Goal: Communication & Community: Answer question/provide support

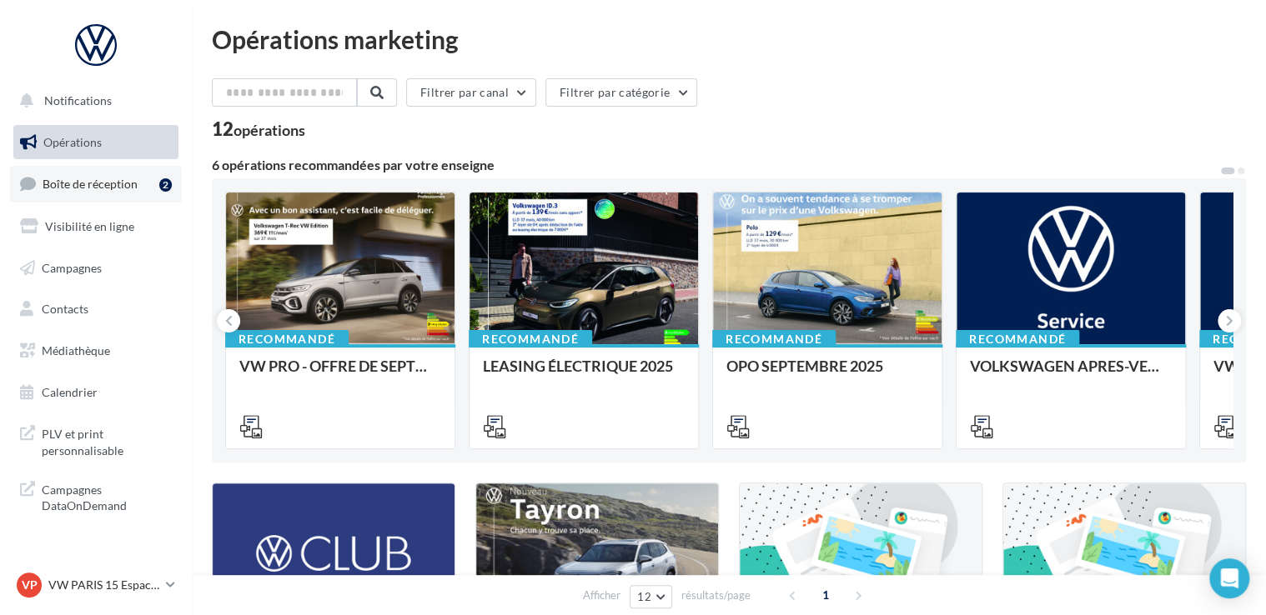
click at [140, 185] on link "Boîte de réception 2" at bounding box center [96, 184] width 172 height 36
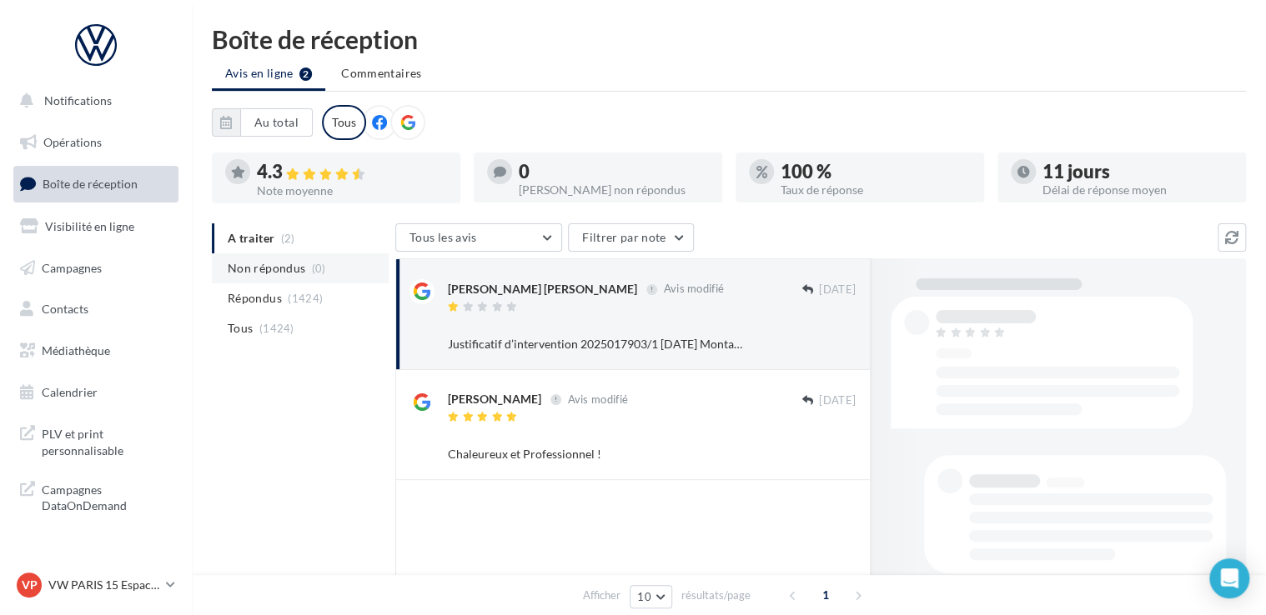
click at [293, 273] on span "Non répondus" at bounding box center [267, 268] width 78 height 17
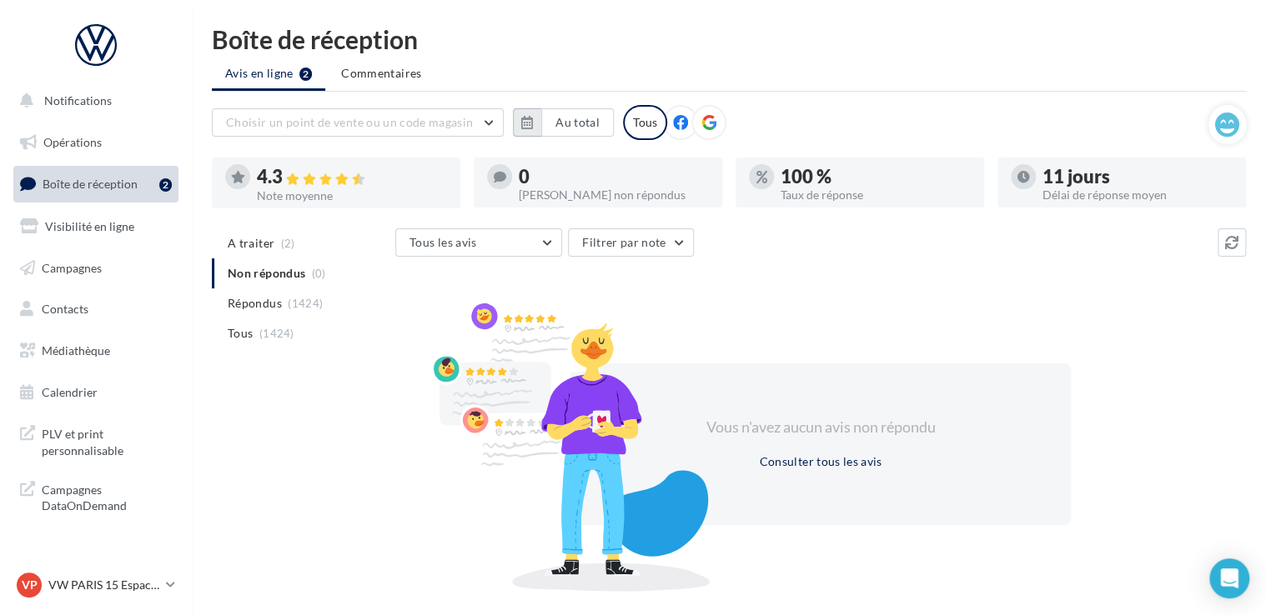
click at [530, 124] on icon "button" at bounding box center [527, 122] width 12 height 13
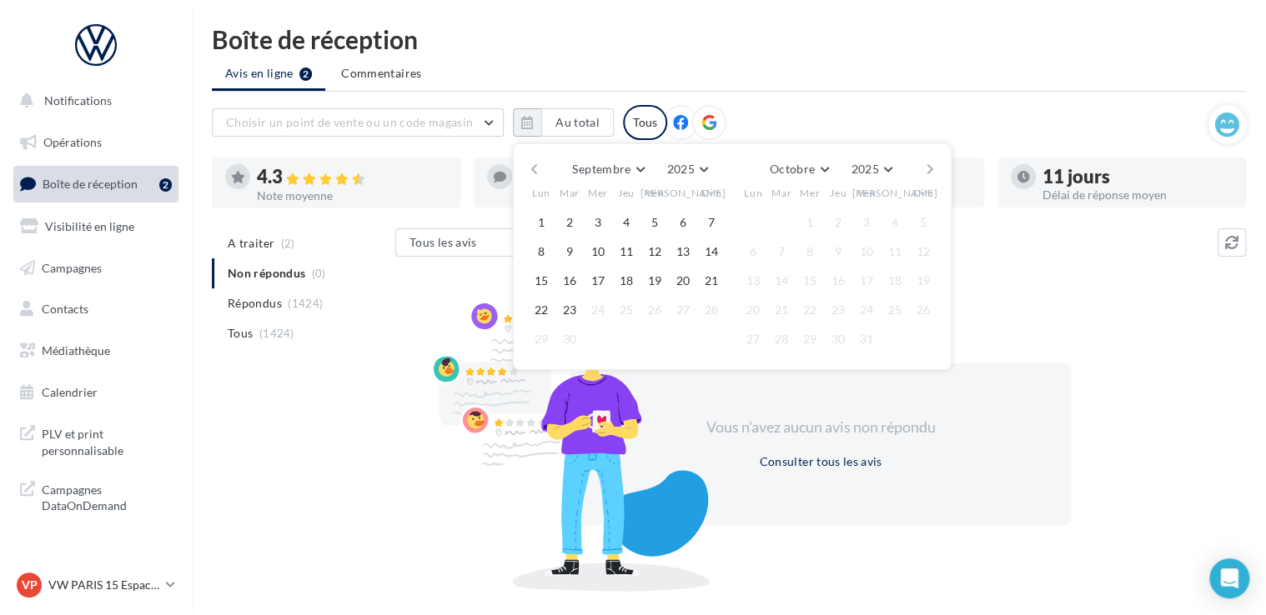
click at [534, 165] on button "button" at bounding box center [534, 169] width 14 height 23
click at [571, 217] on button "1" at bounding box center [569, 222] width 25 height 25
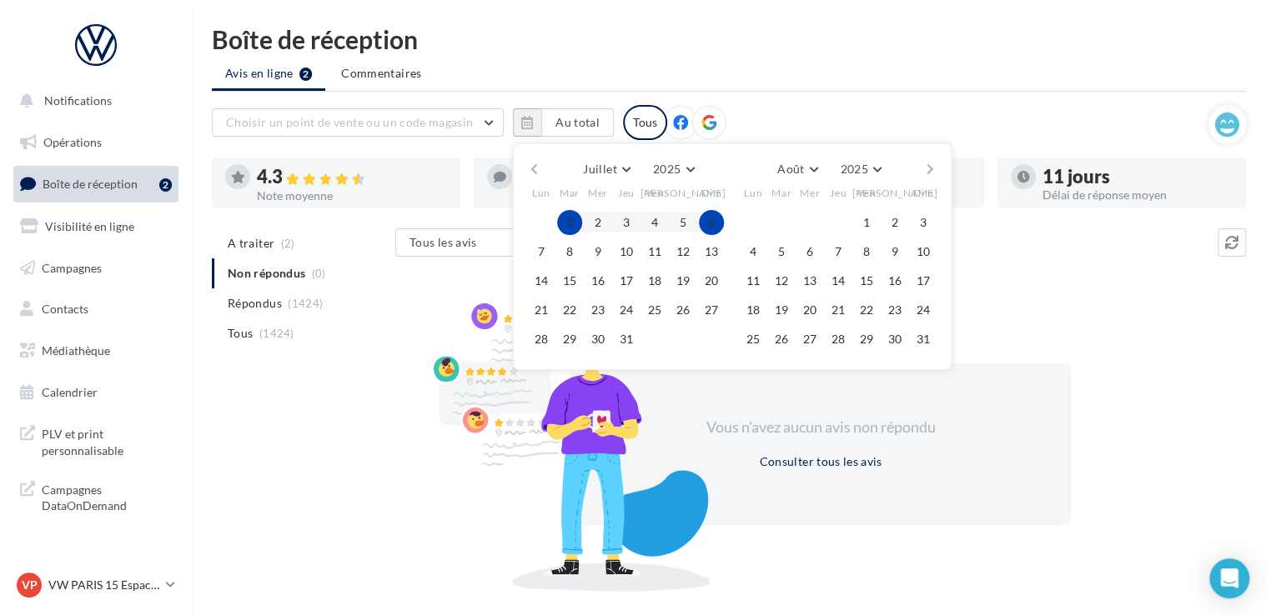
click at [934, 168] on button "button" at bounding box center [930, 169] width 14 height 23
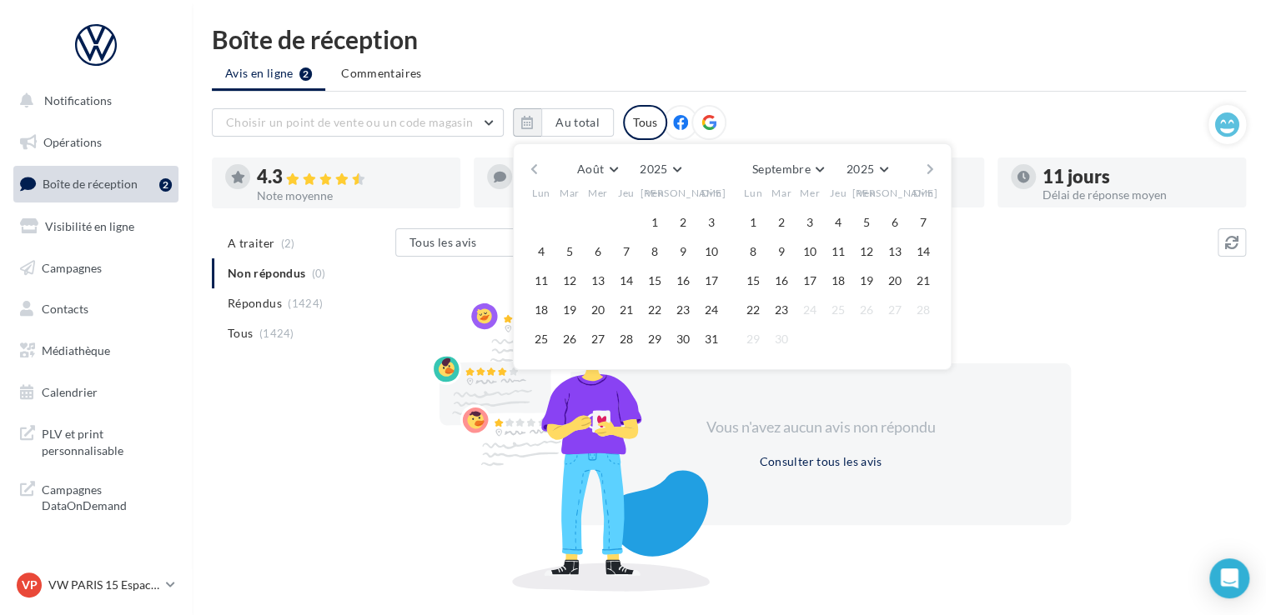
click at [934, 168] on button "button" at bounding box center [930, 169] width 14 height 23
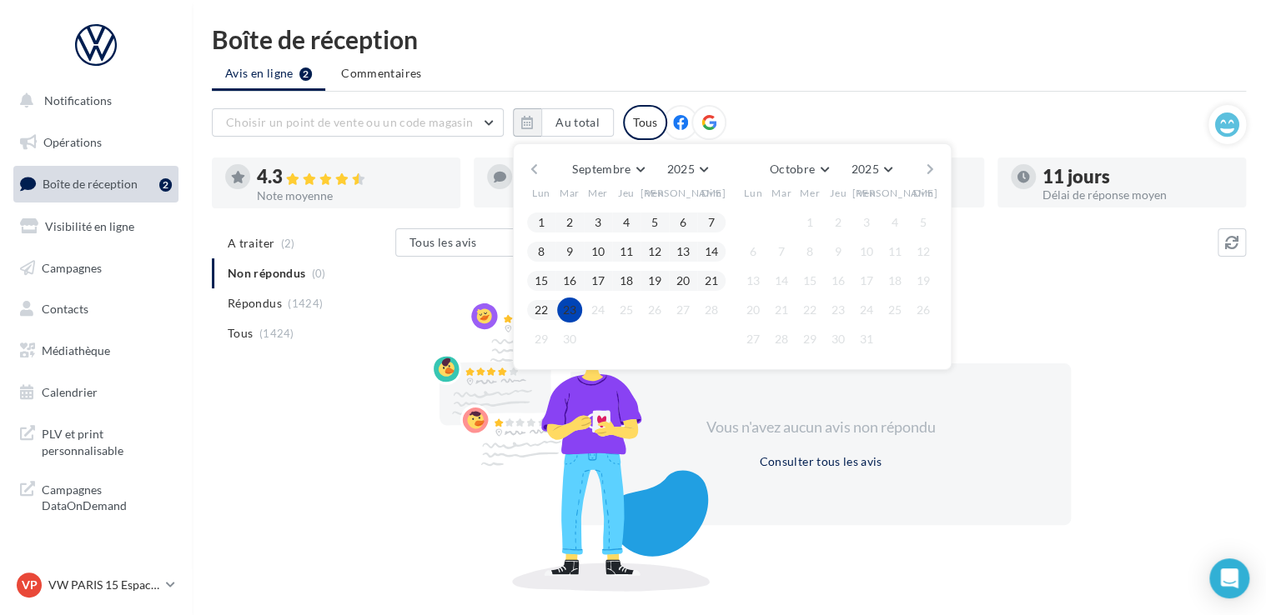
click at [567, 311] on button "23" at bounding box center [569, 310] width 25 height 25
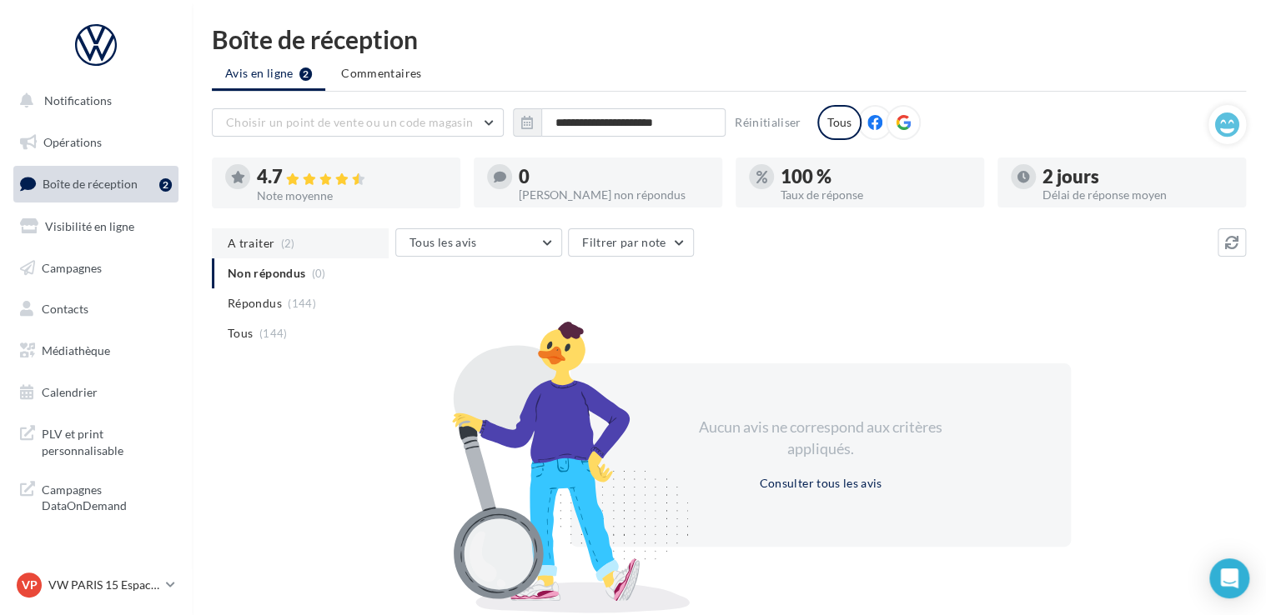
click at [257, 243] on span "A traiter" at bounding box center [251, 243] width 47 height 17
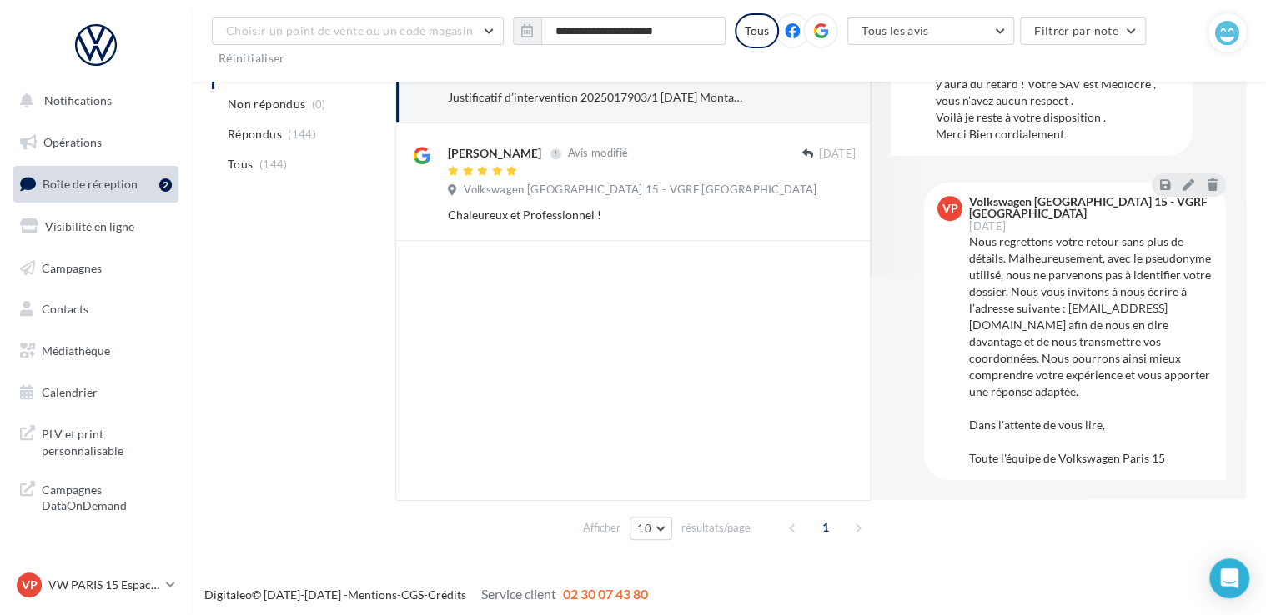
scroll to position [290, 0]
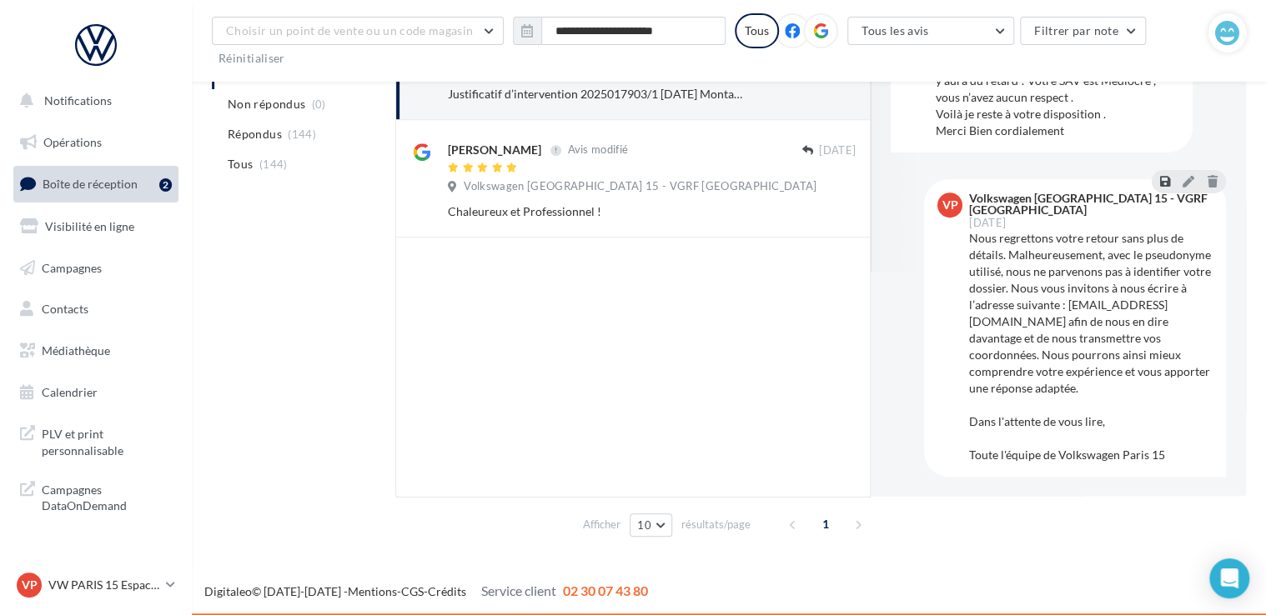
click at [1160, 187] on icon at bounding box center [1165, 181] width 10 height 12
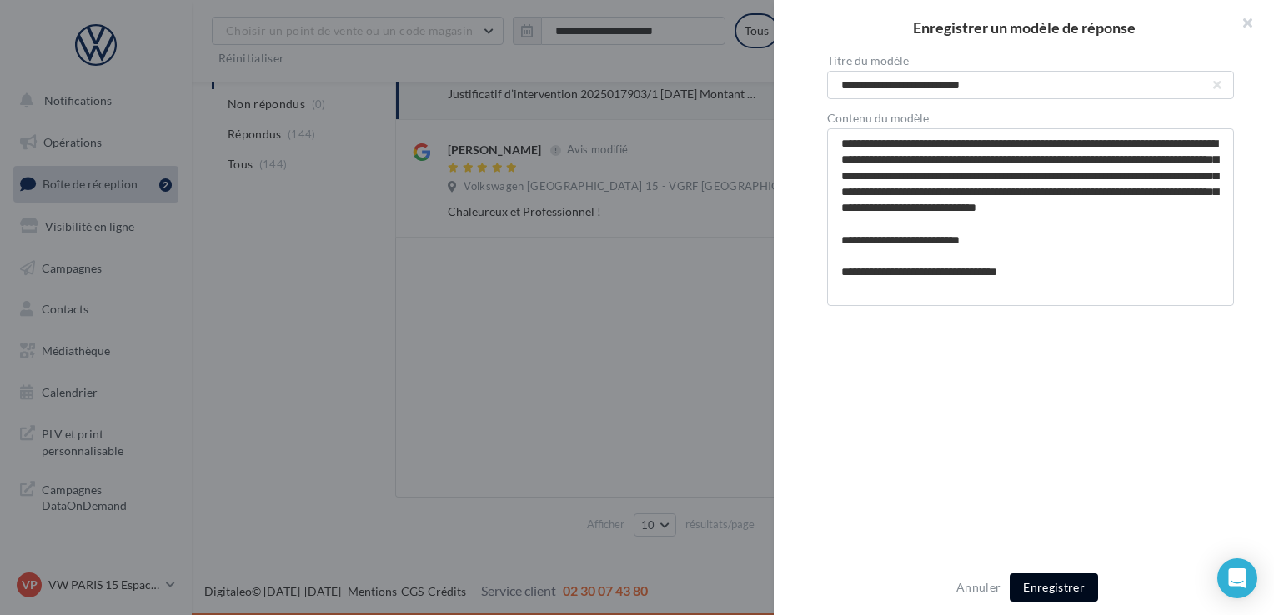
drag, startPoint x: 1066, startPoint y: 593, endPoint x: 1021, endPoint y: 582, distance: 46.3
click at [1066, 592] on button "Enregistrer" at bounding box center [1054, 588] width 88 height 28
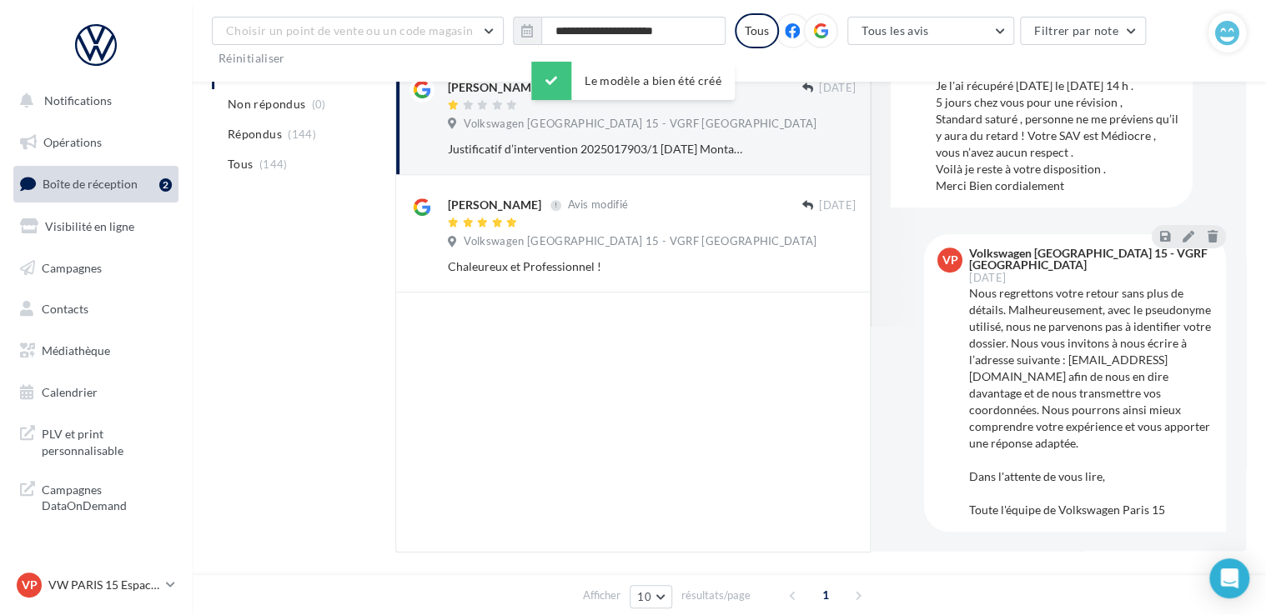
scroll to position [207, 0]
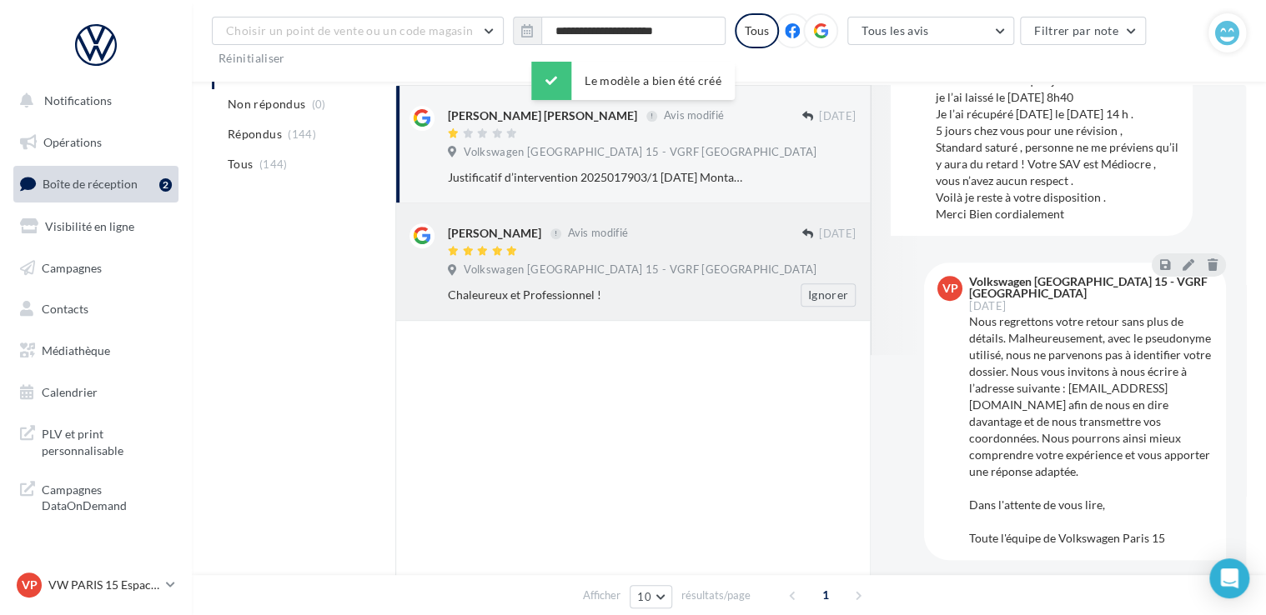
click at [674, 308] on div "[PERSON_NAME] Avis modifié [DATE] Volkswagen [GEOGRAPHIC_DATA] 15 - VGRF Grand …" at bounding box center [632, 262] width 475 height 118
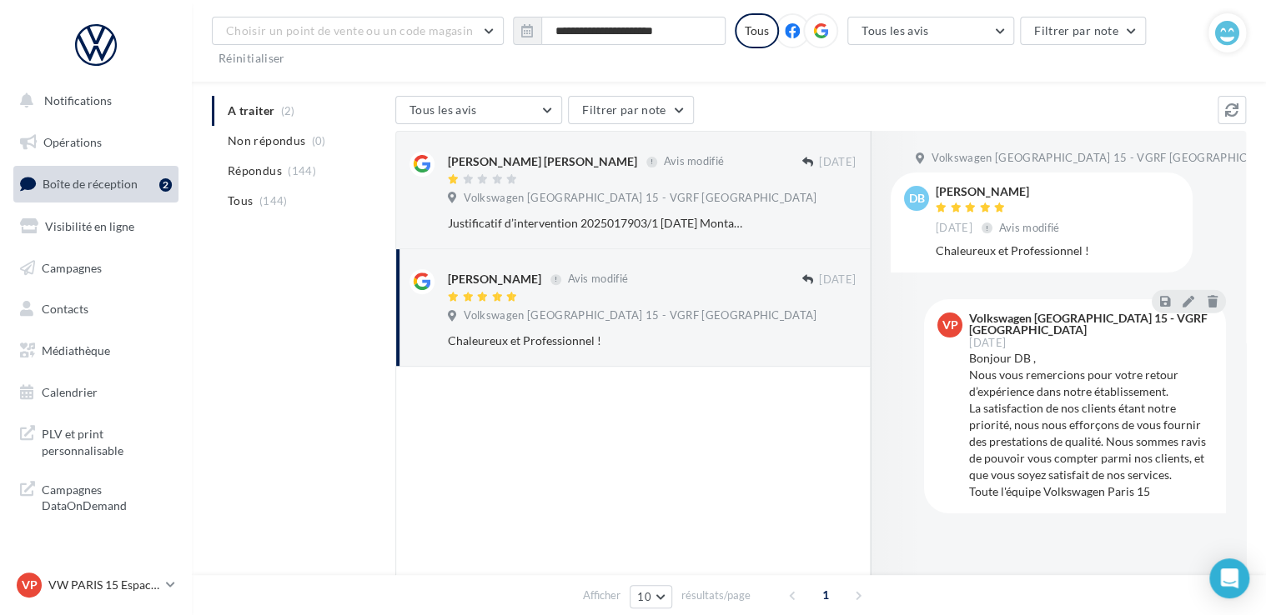
scroll to position [123, 0]
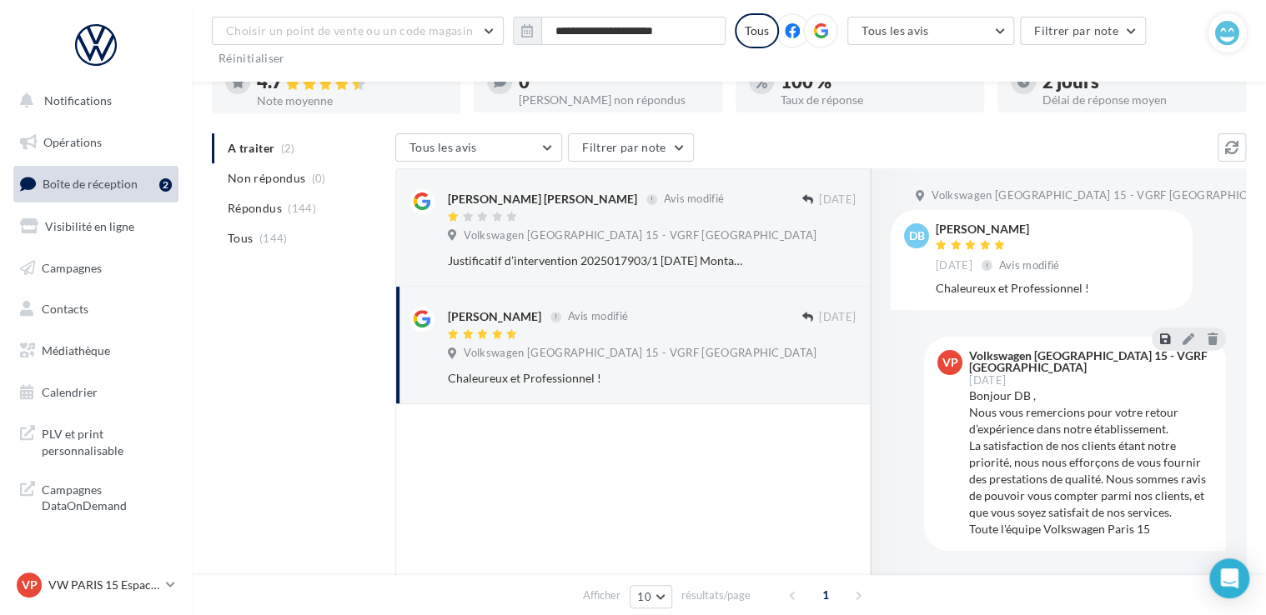
click at [1162, 340] on icon at bounding box center [1165, 339] width 10 height 12
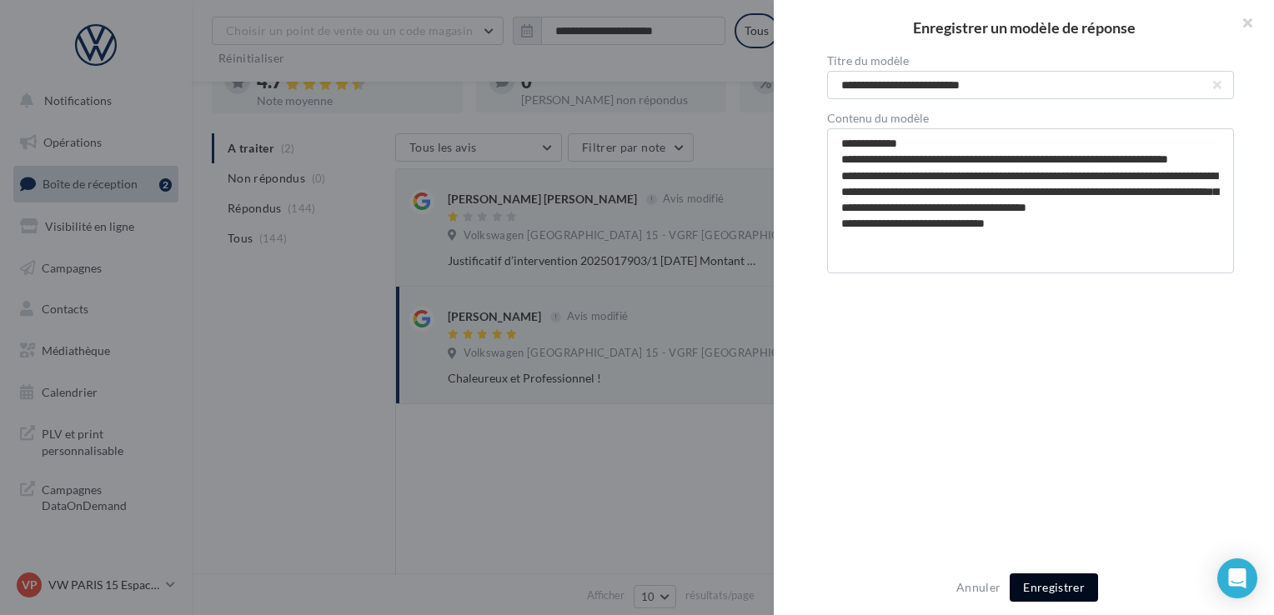
click at [1086, 585] on button "Enregistrer" at bounding box center [1054, 588] width 88 height 28
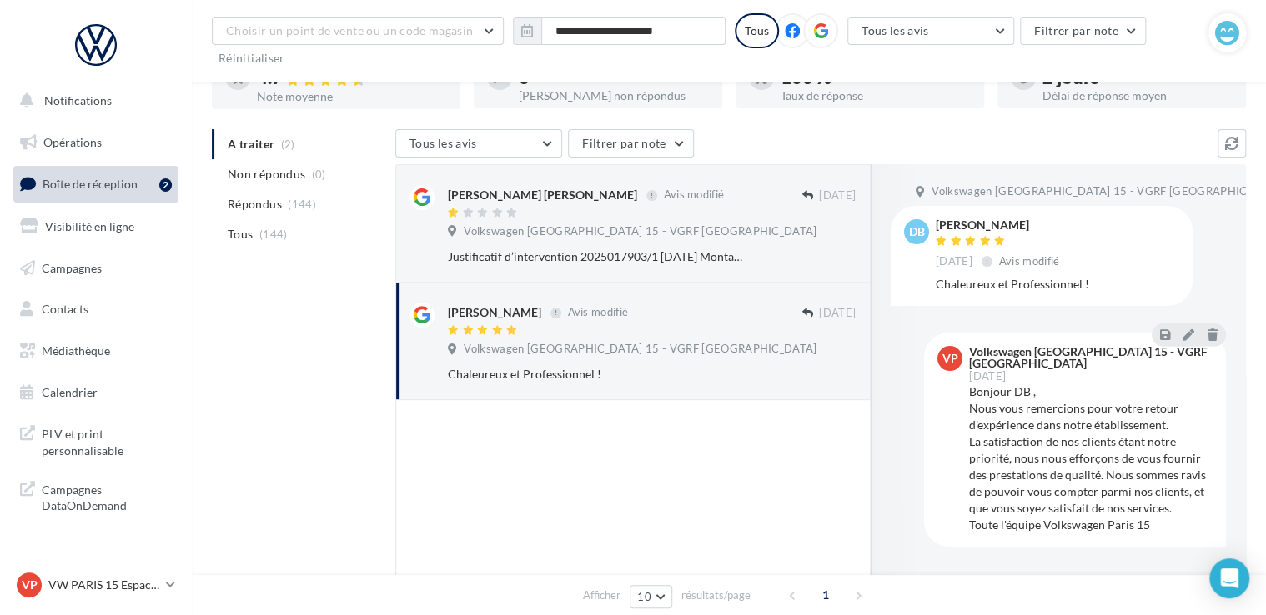
scroll to position [207, 0]
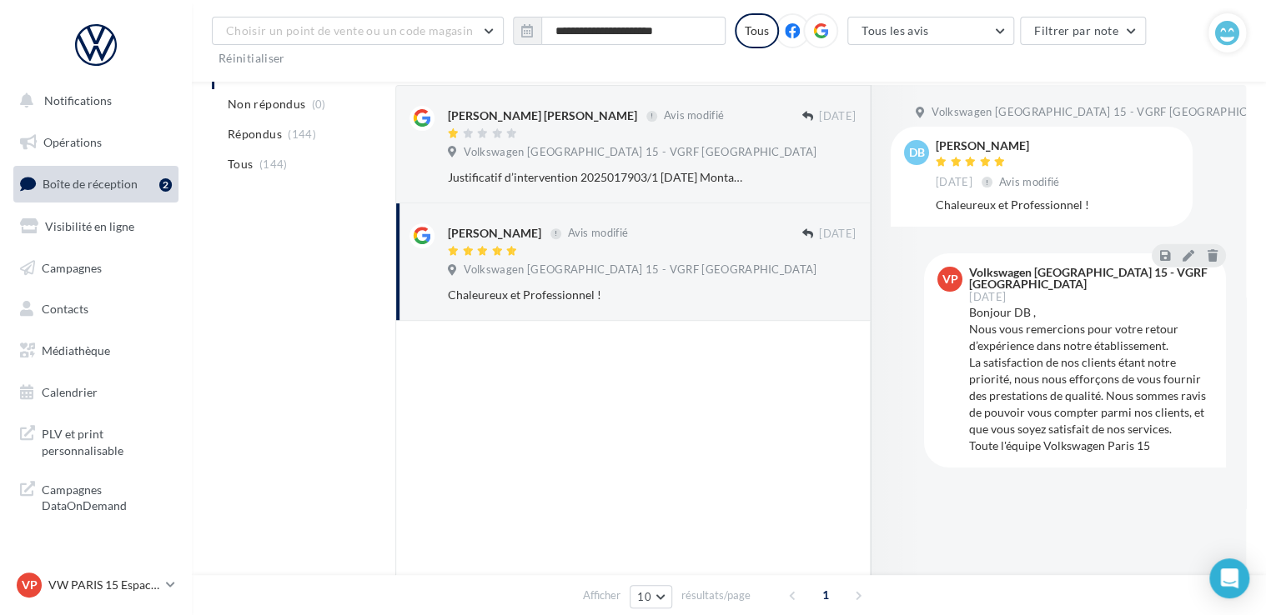
click at [1158, 364] on div "Bonjour DB , Nous vous remercions pour votre retour d’expérience dans notre éta…" at bounding box center [1091, 379] width 244 height 150
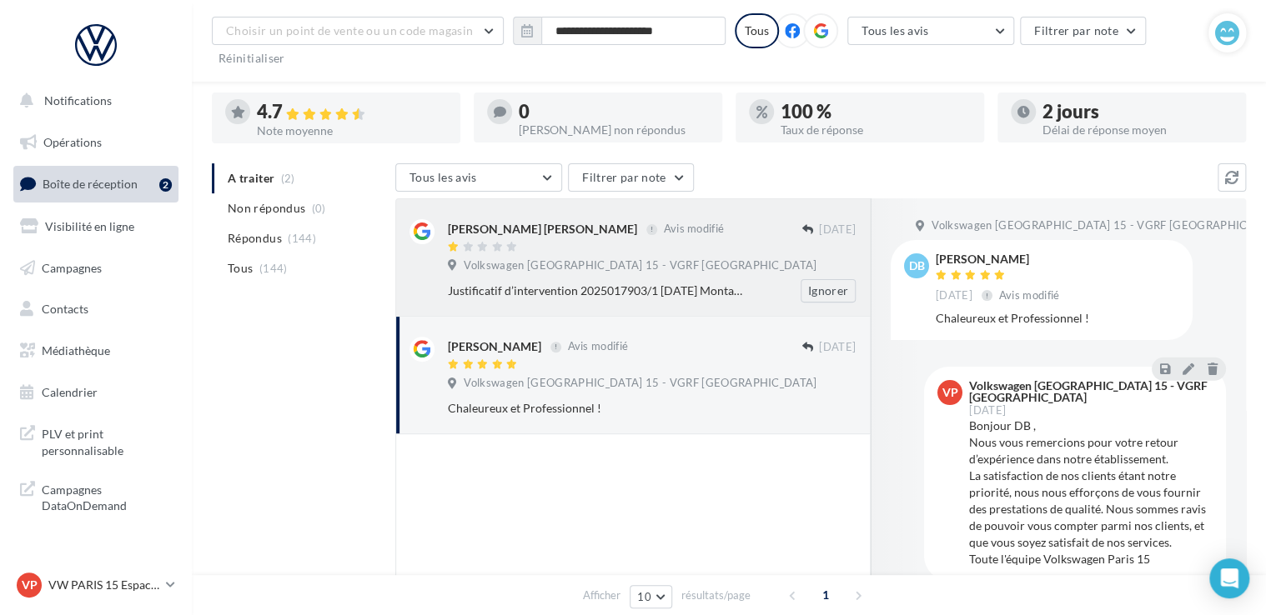
scroll to position [40, 0]
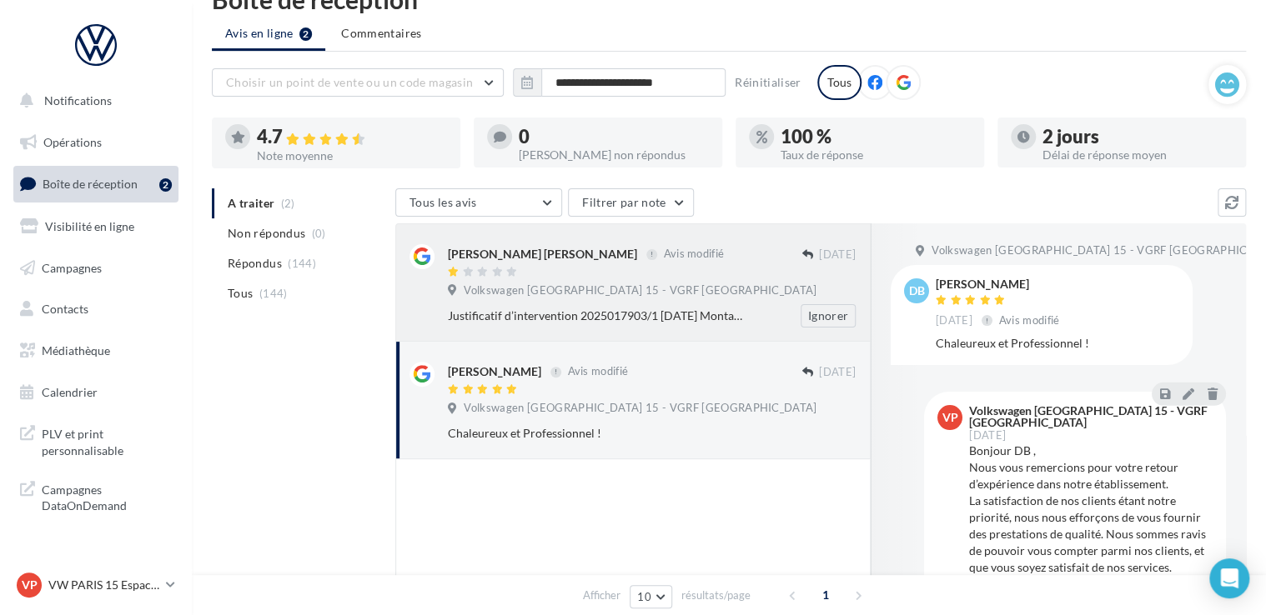
click at [605, 294] on span "Volkswagen [GEOGRAPHIC_DATA] 15 - VGRF [GEOGRAPHIC_DATA]" at bounding box center [640, 291] width 353 height 15
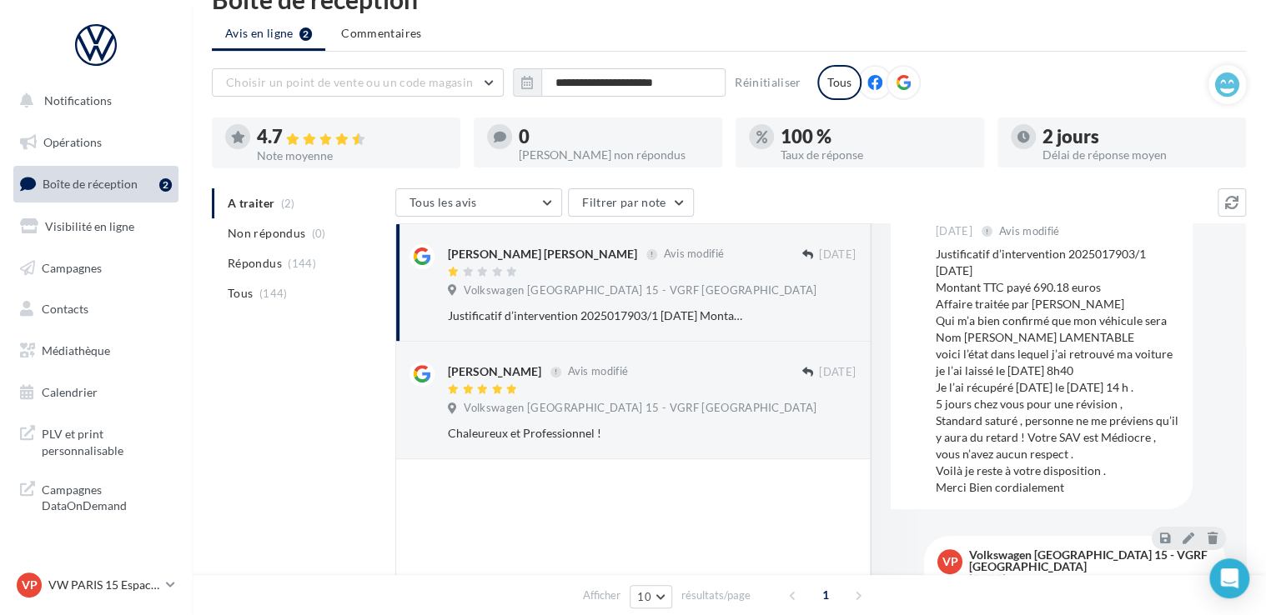
scroll to position [218, 0]
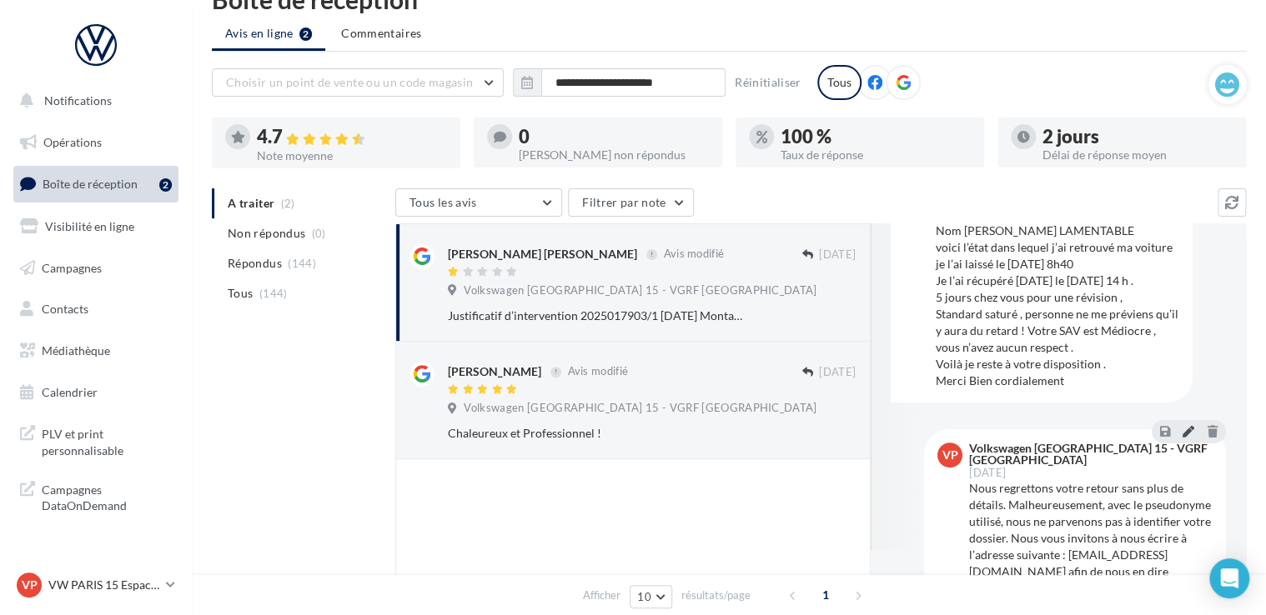
click at [1184, 437] on icon at bounding box center [1189, 431] width 12 height 12
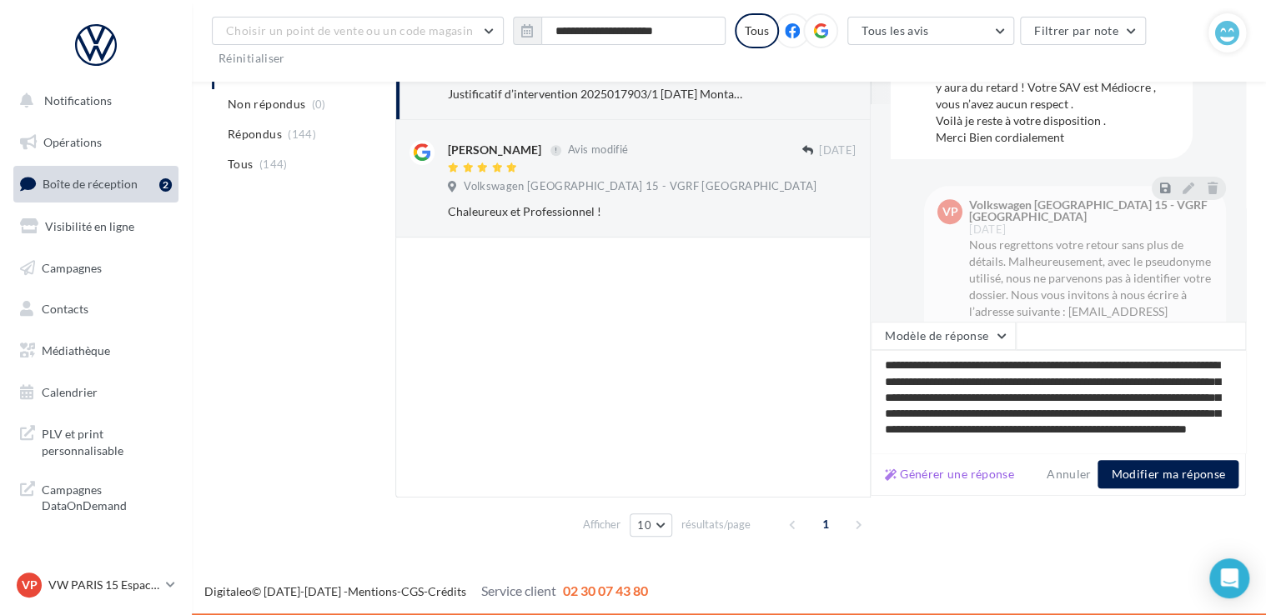
scroll to position [89, 0]
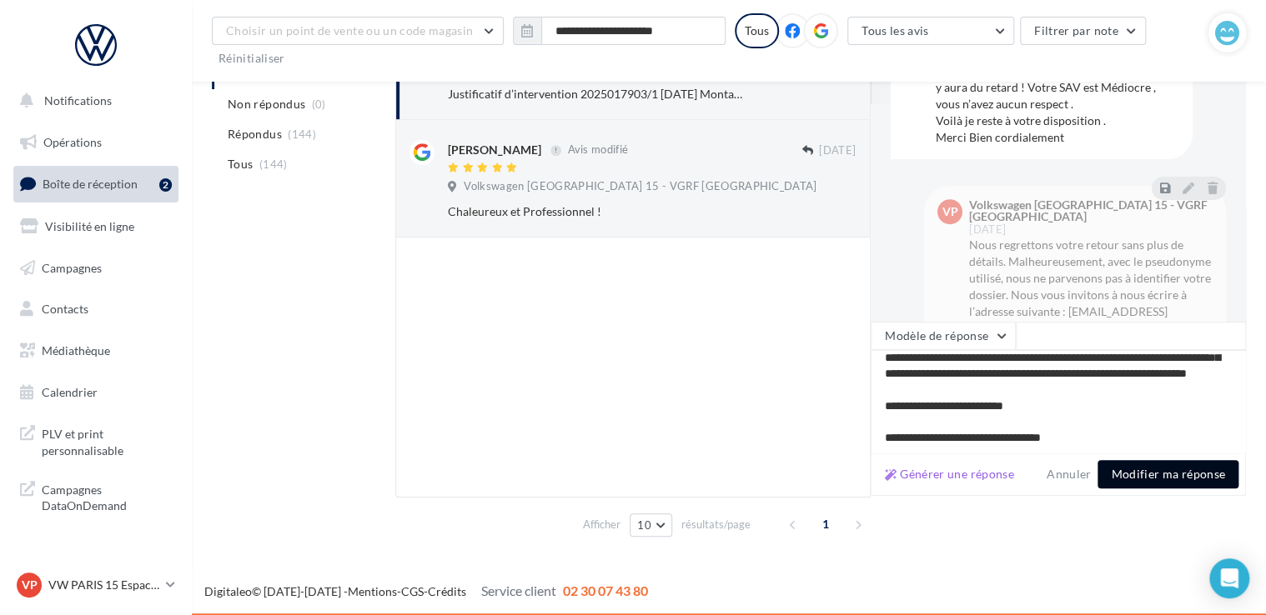
click at [1173, 472] on button "Modifier ma réponse" at bounding box center [1168, 474] width 141 height 28
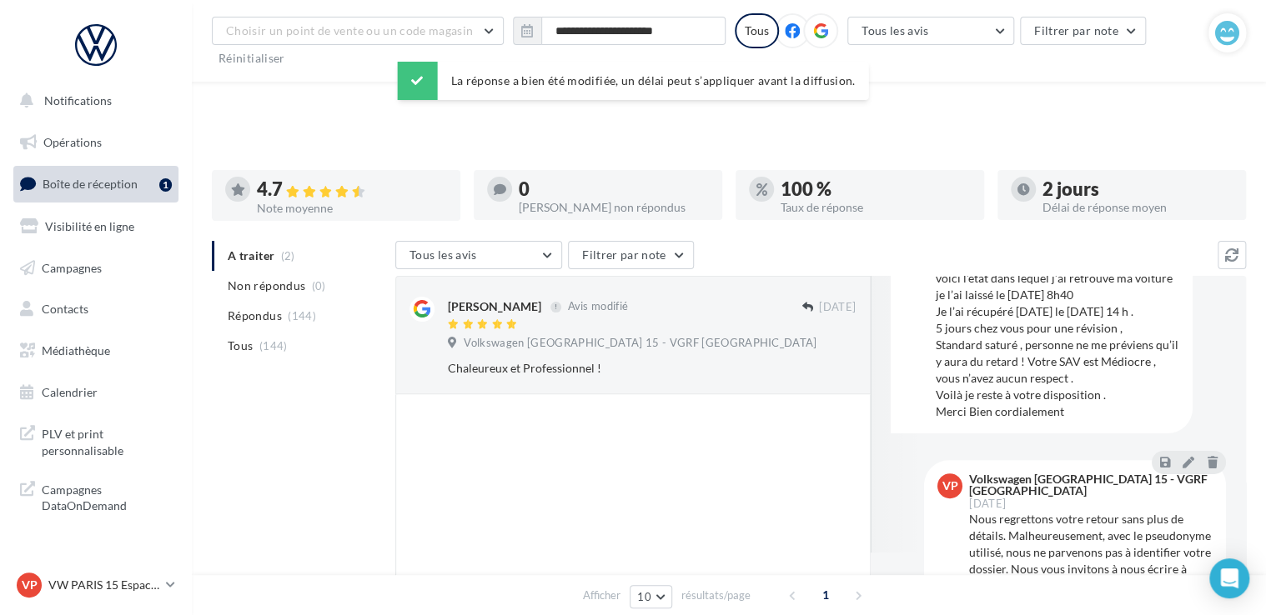
scroll to position [0, 0]
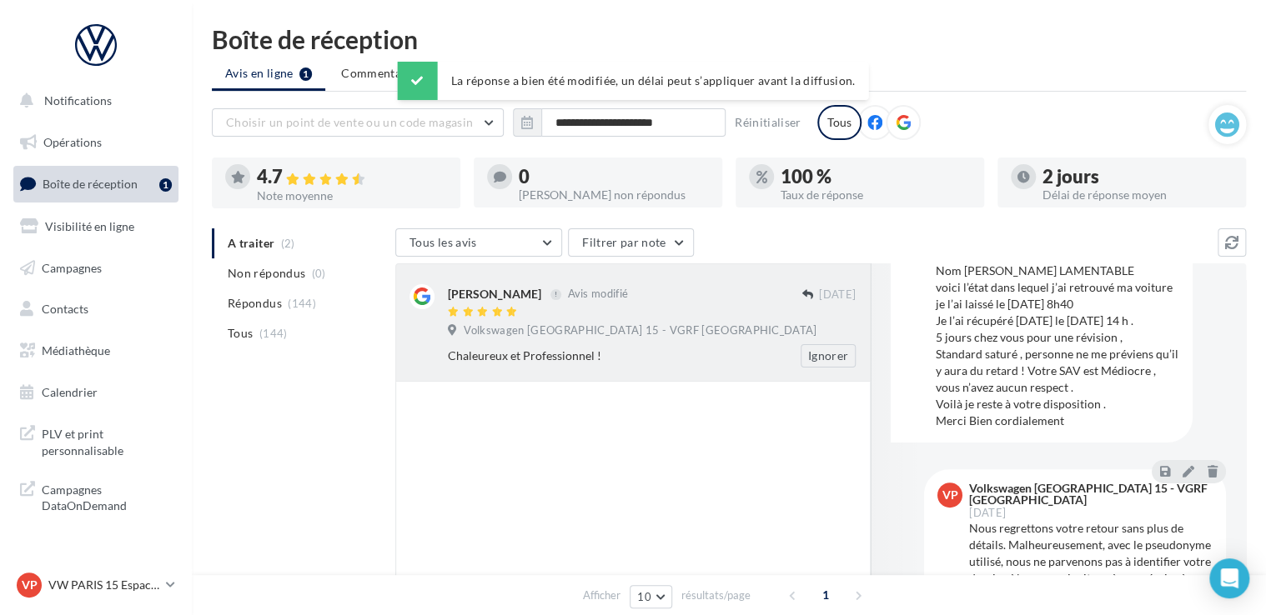
click at [599, 356] on div "Chaleureux et Professionnel !" at bounding box center [597, 356] width 299 height 17
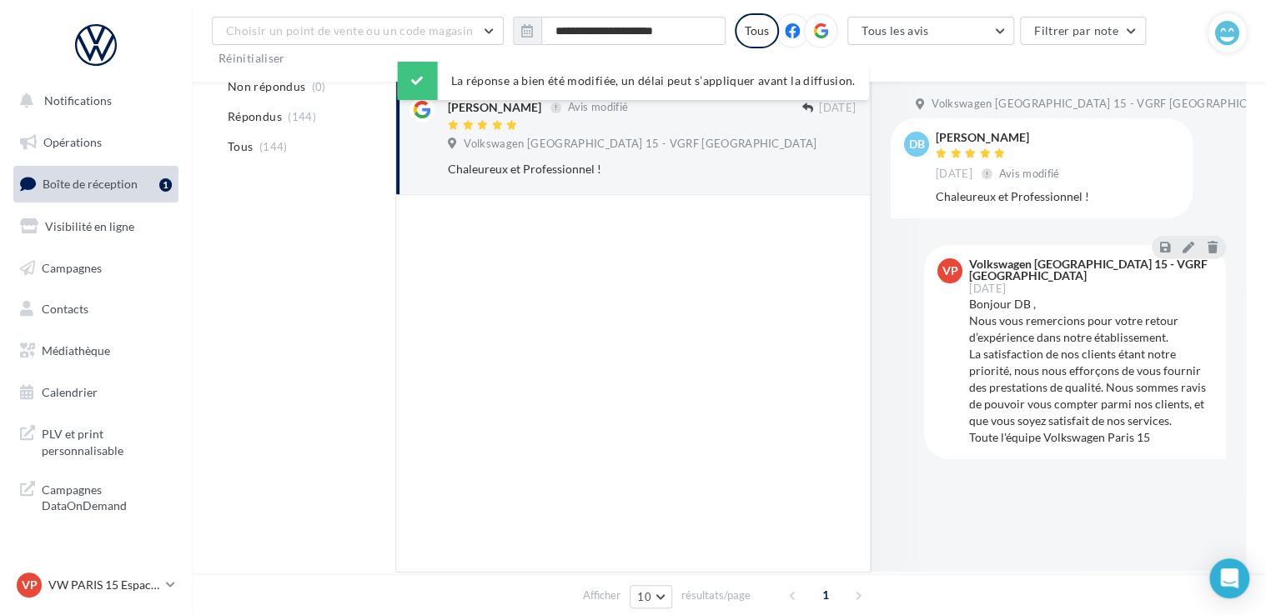
scroll to position [290, 0]
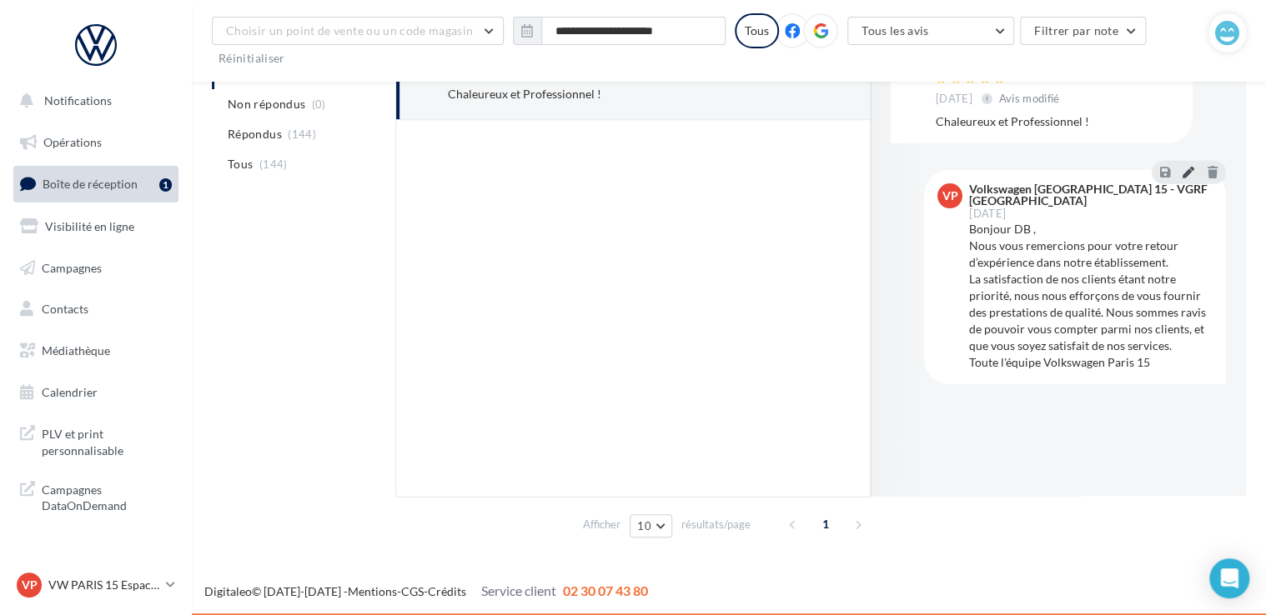
click at [1191, 179] on button at bounding box center [1188, 172] width 18 height 20
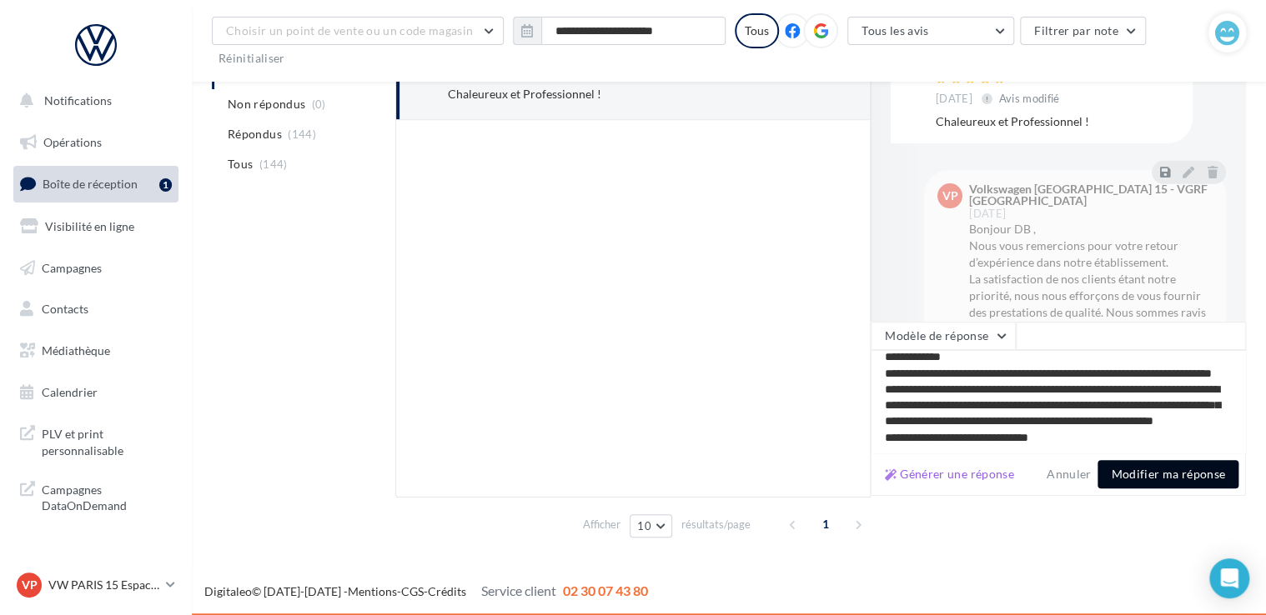
click at [1201, 479] on button "Modifier ma réponse" at bounding box center [1168, 474] width 141 height 28
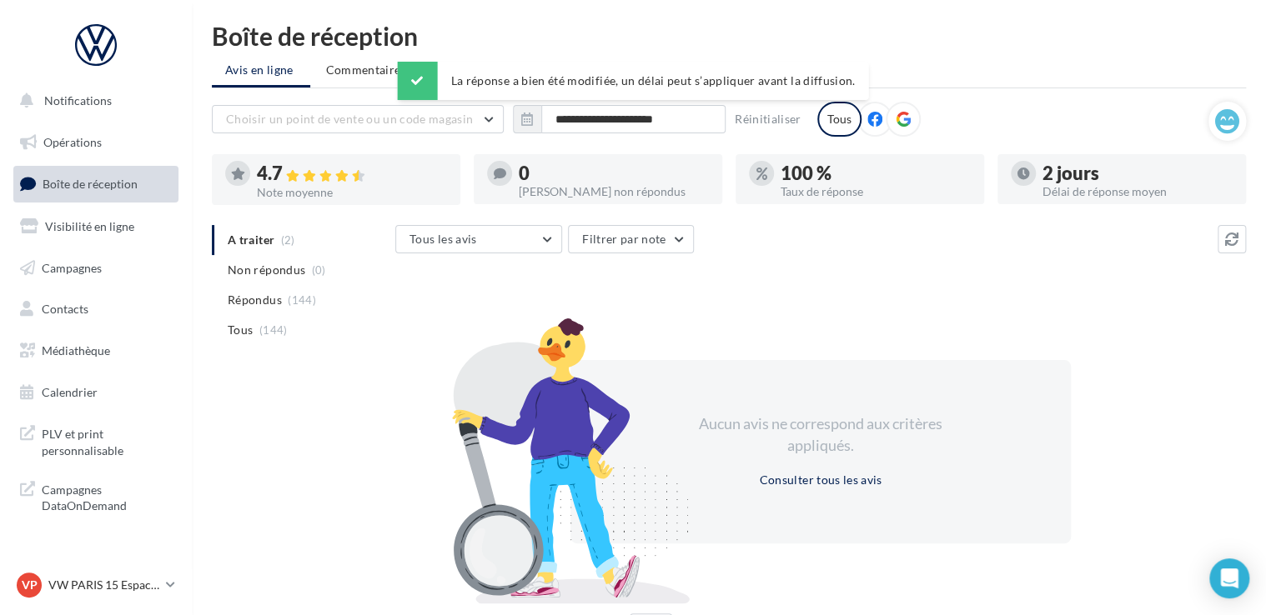
scroll to position [0, 0]
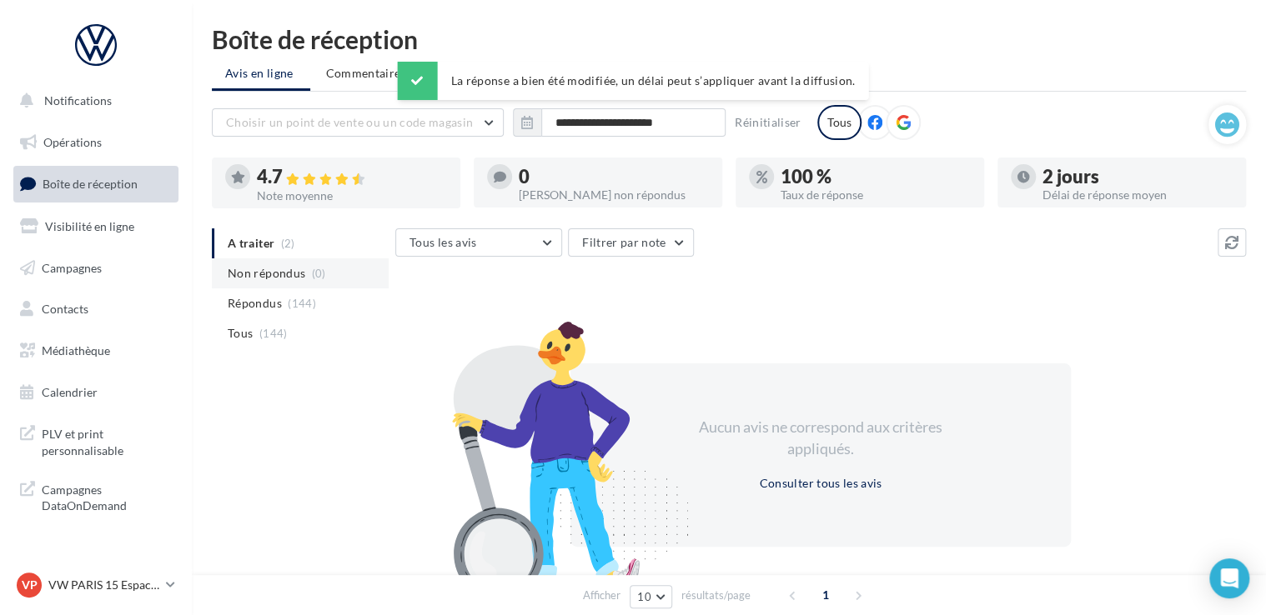
click at [280, 277] on span "Non répondus" at bounding box center [267, 273] width 78 height 17
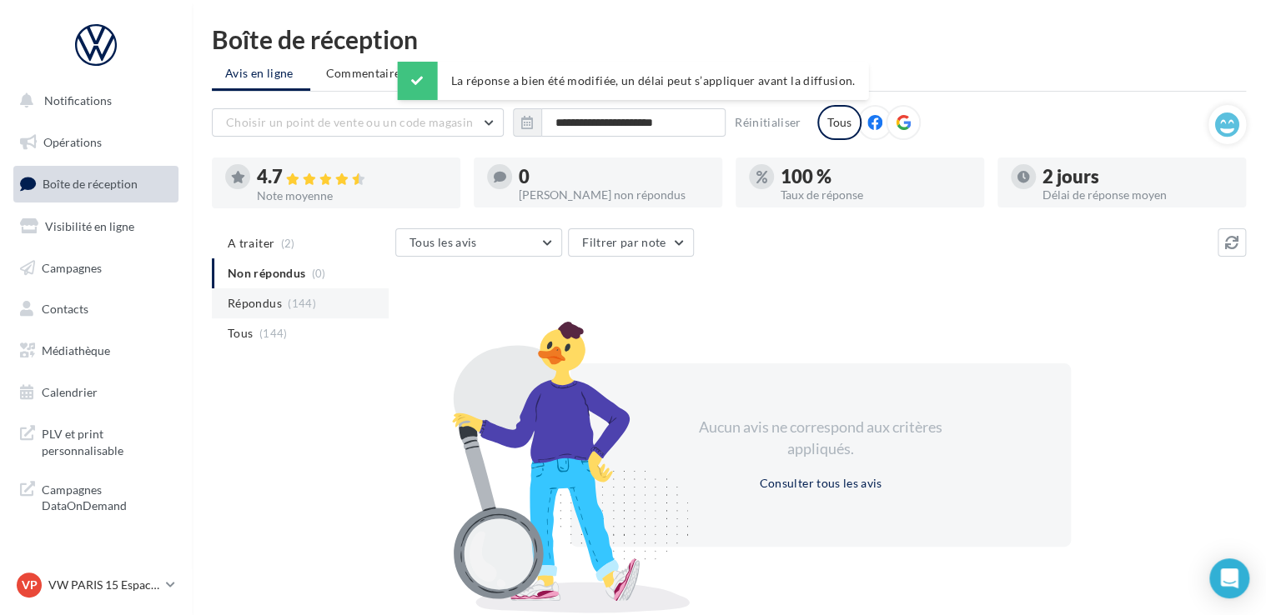
click at [274, 300] on span "Répondus" at bounding box center [255, 303] width 54 height 17
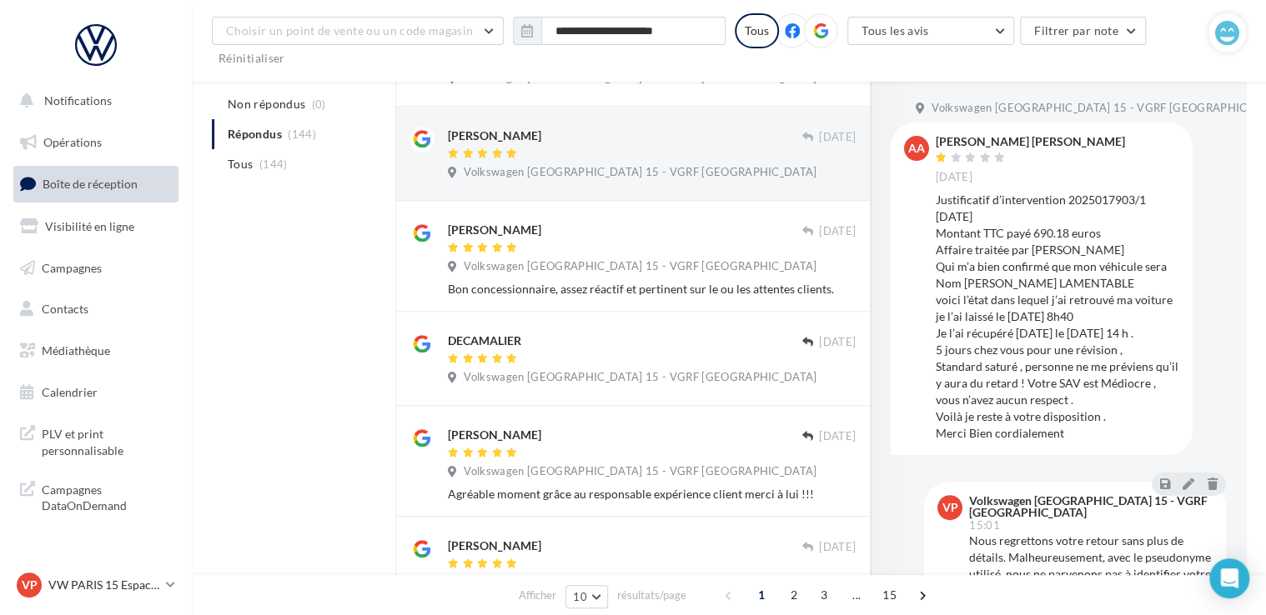
scroll to position [834, 0]
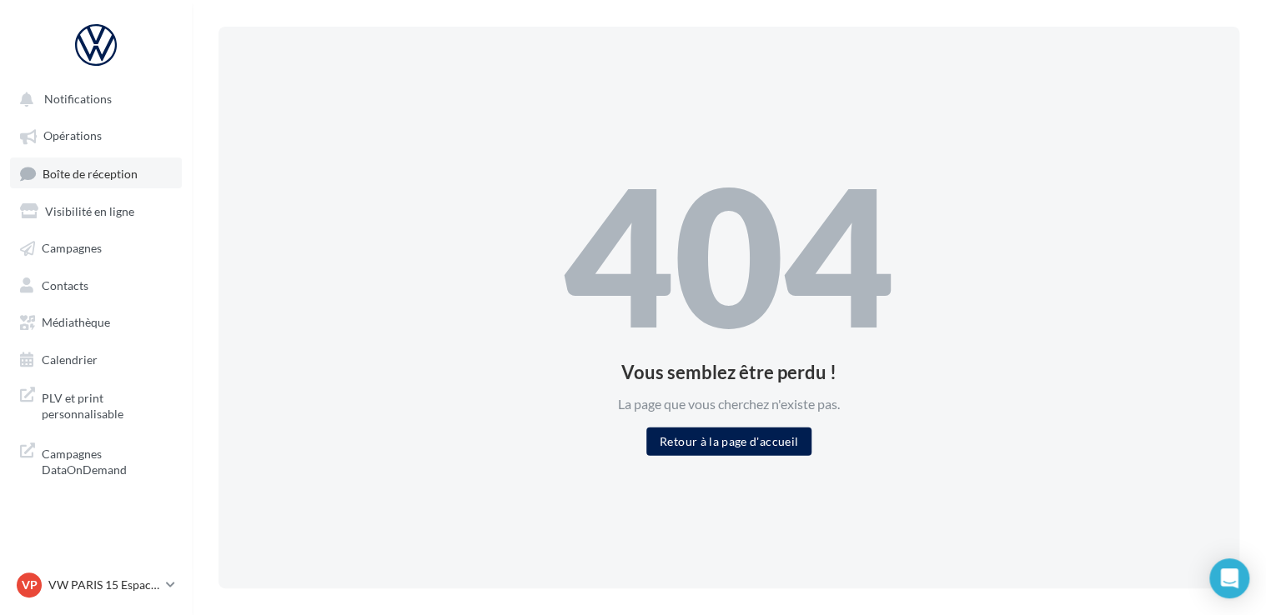
click at [83, 179] on span "Boîte de réception" at bounding box center [90, 173] width 95 height 14
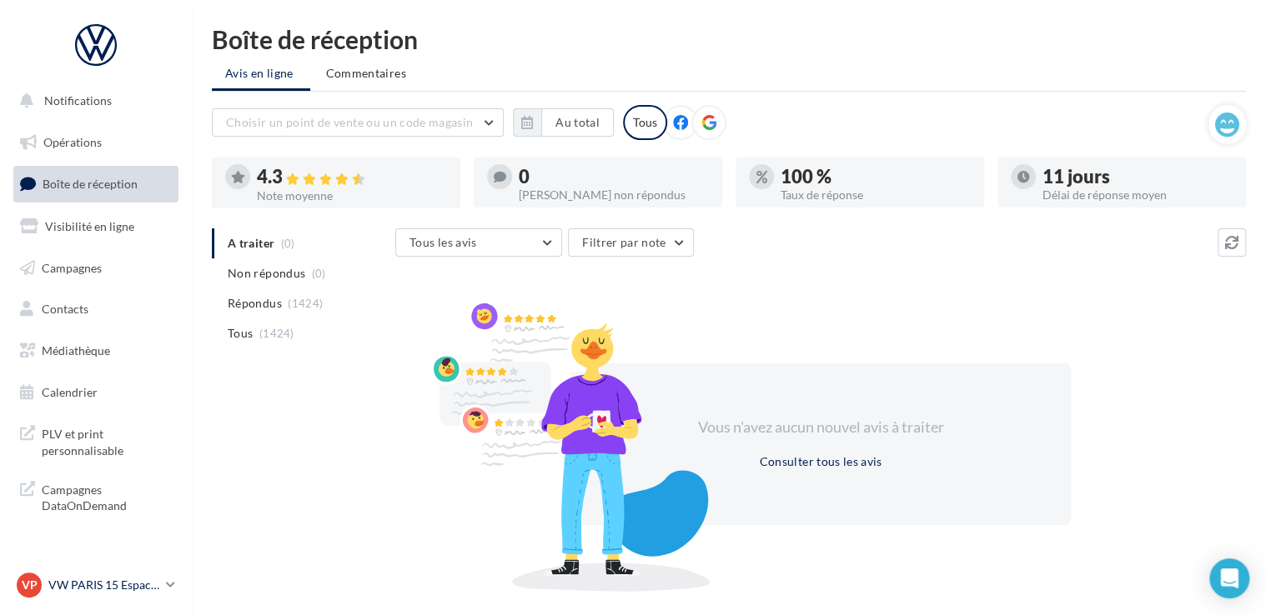
click at [113, 572] on link "VP VW PARIS 15 Espace Suffren vw-par15-mon" at bounding box center [95, 586] width 165 height 32
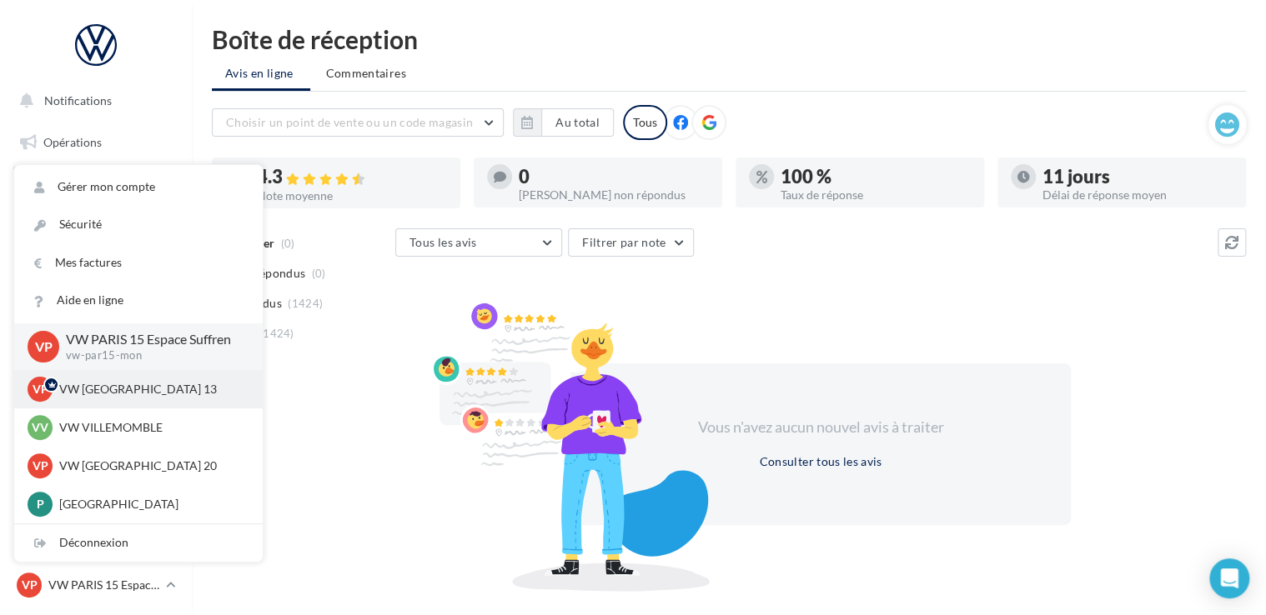
click at [133, 385] on p "VW [GEOGRAPHIC_DATA] 13" at bounding box center [150, 389] width 183 height 17
